Goal: Task Accomplishment & Management: Manage account settings

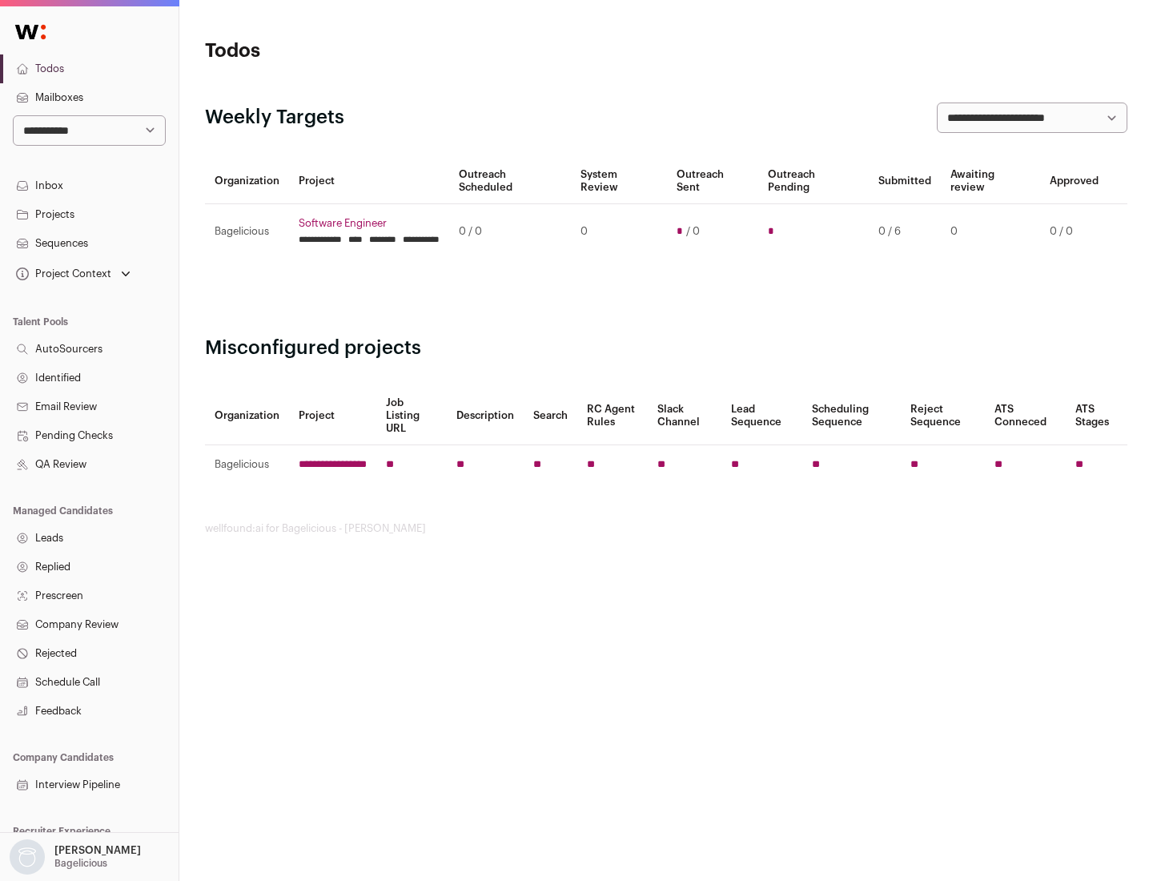
click at [89, 214] on link "Projects" at bounding box center [89, 214] width 179 height 29
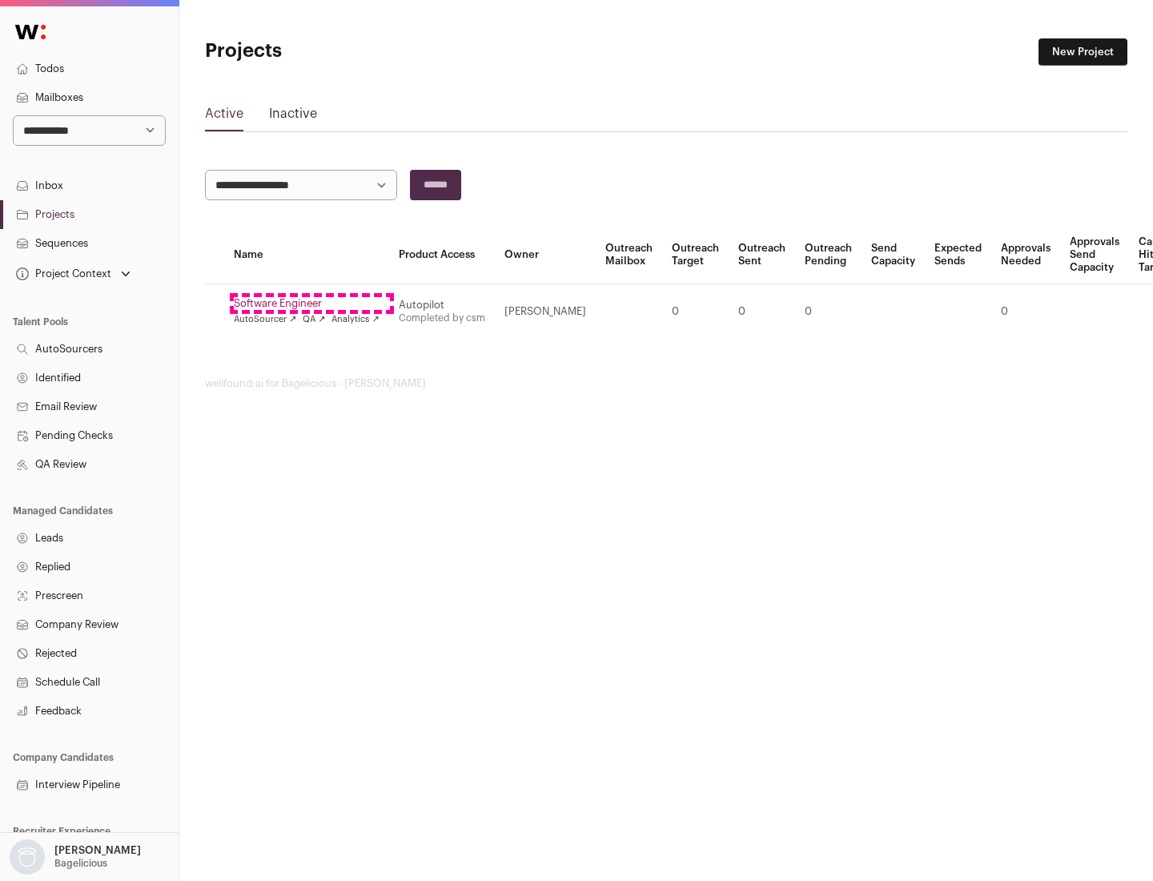
click at [311, 303] on link "Software Engineer" at bounding box center [307, 303] width 146 height 13
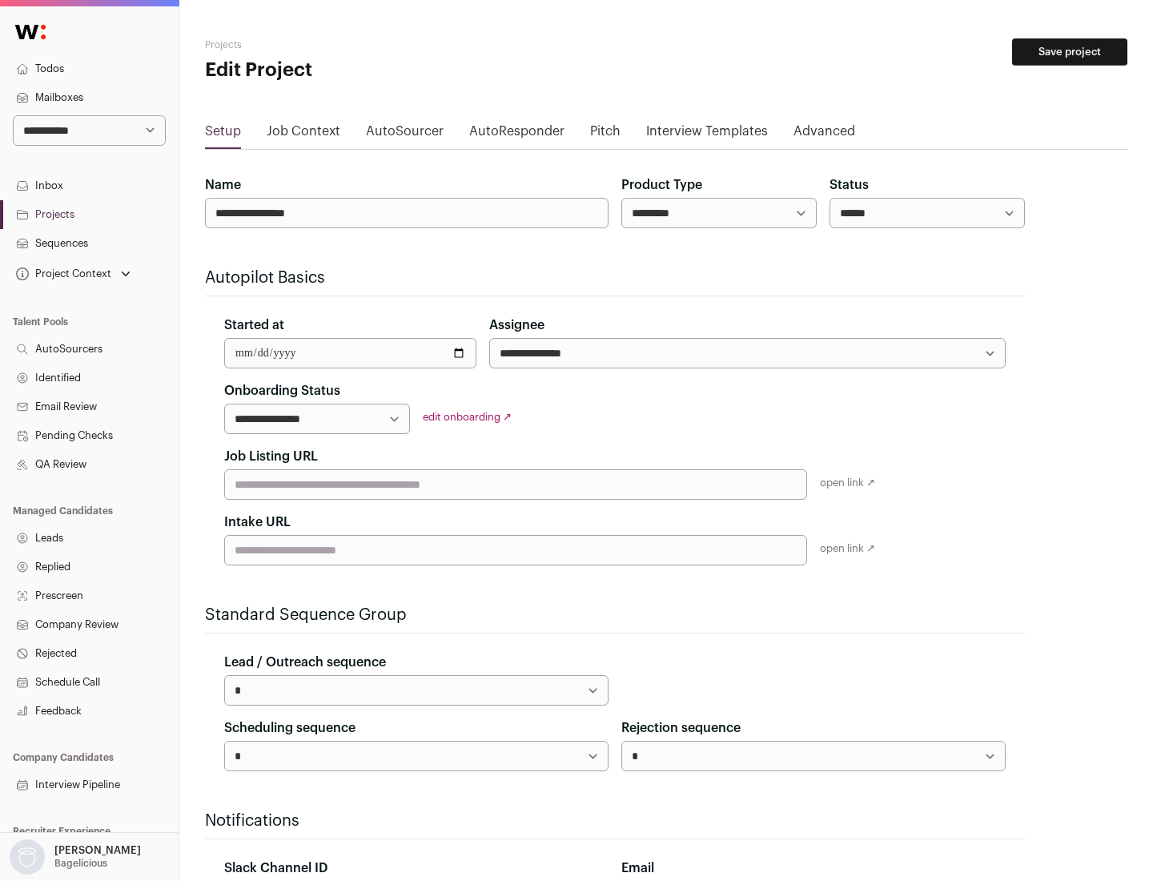
click at [1070, 52] on button "Save project" at bounding box center [1069, 51] width 115 height 27
